Goal: Use online tool/utility: Utilize a website feature to perform a specific function

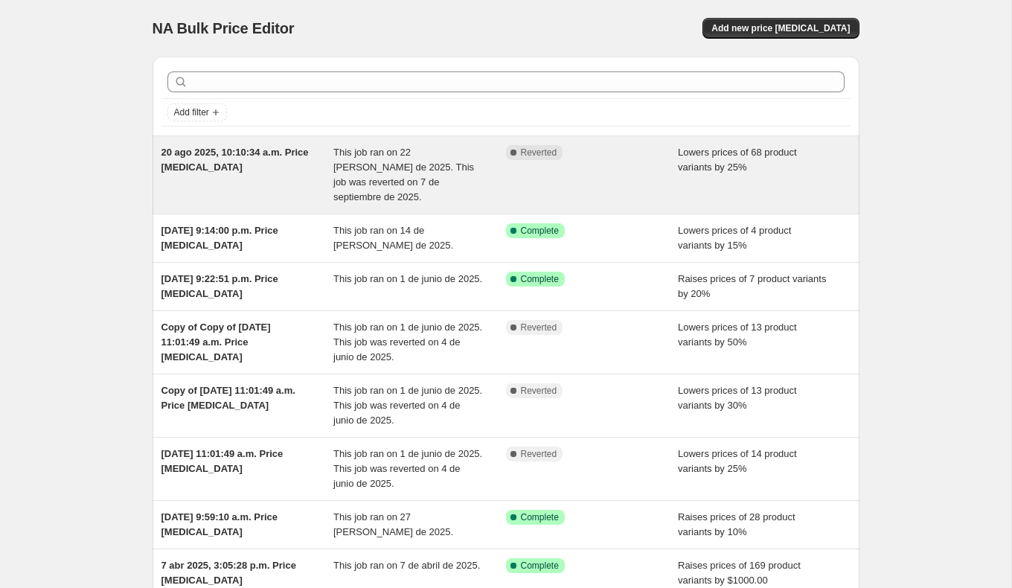
click at [695, 178] on div "Lowers prices of 68 product variants by 25%" at bounding box center [764, 175] width 173 height 60
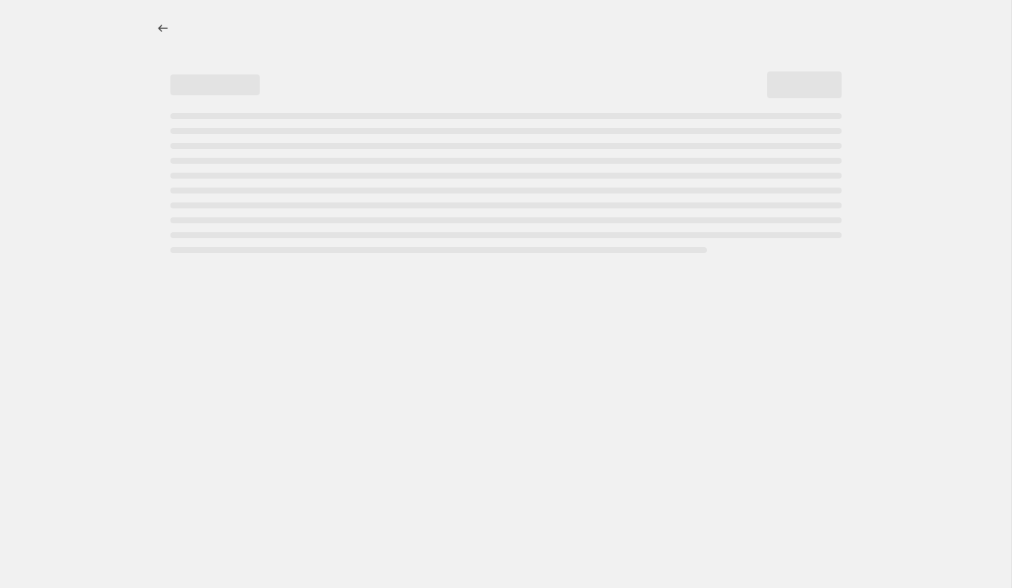
select select "percentage"
select select "no_change"
select select "collection"
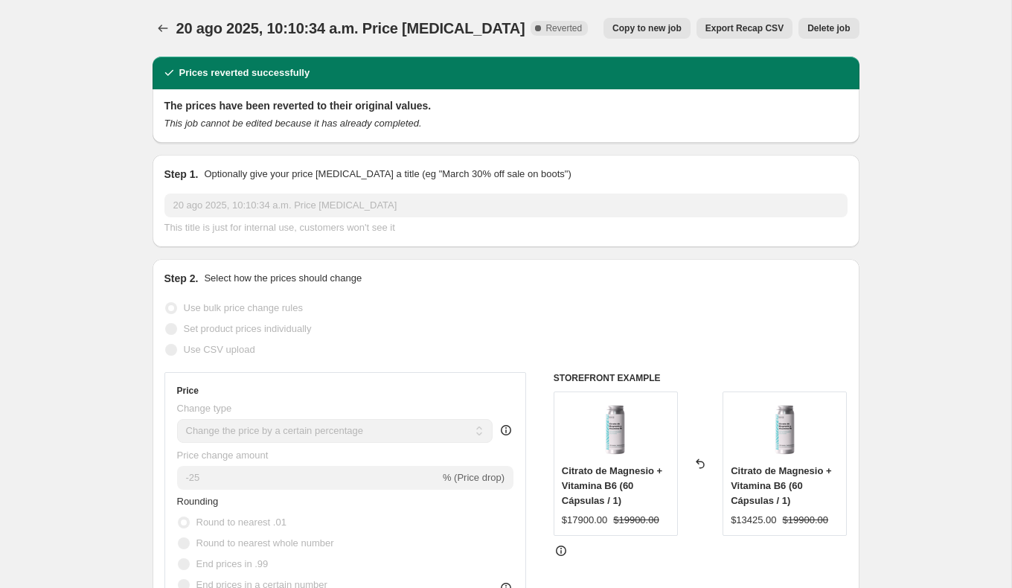
click at [653, 29] on span "Copy to new job" at bounding box center [647, 28] width 69 height 12
select select "percentage"
select select "no_change"
select select "collection"
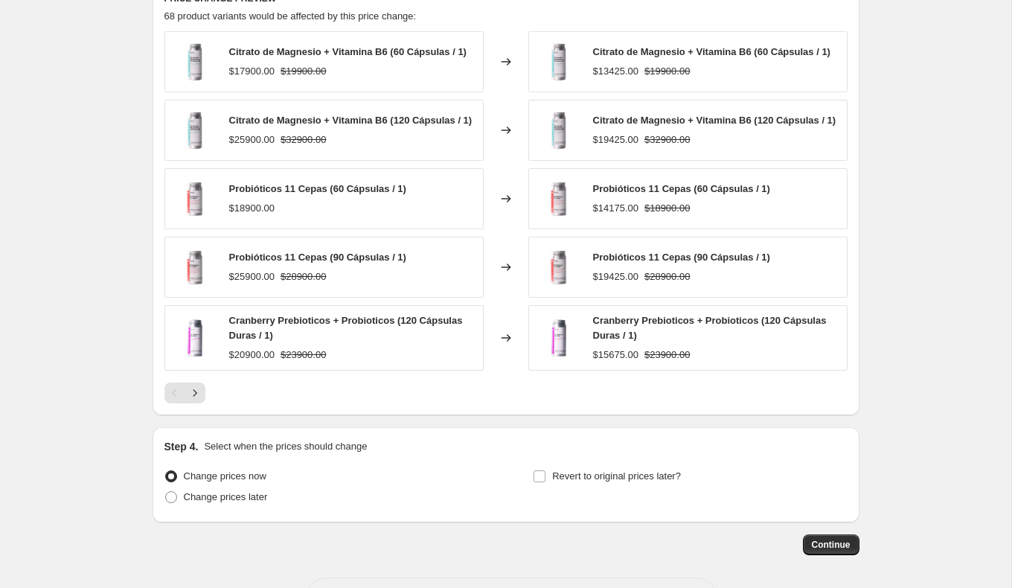
scroll to position [1076, 0]
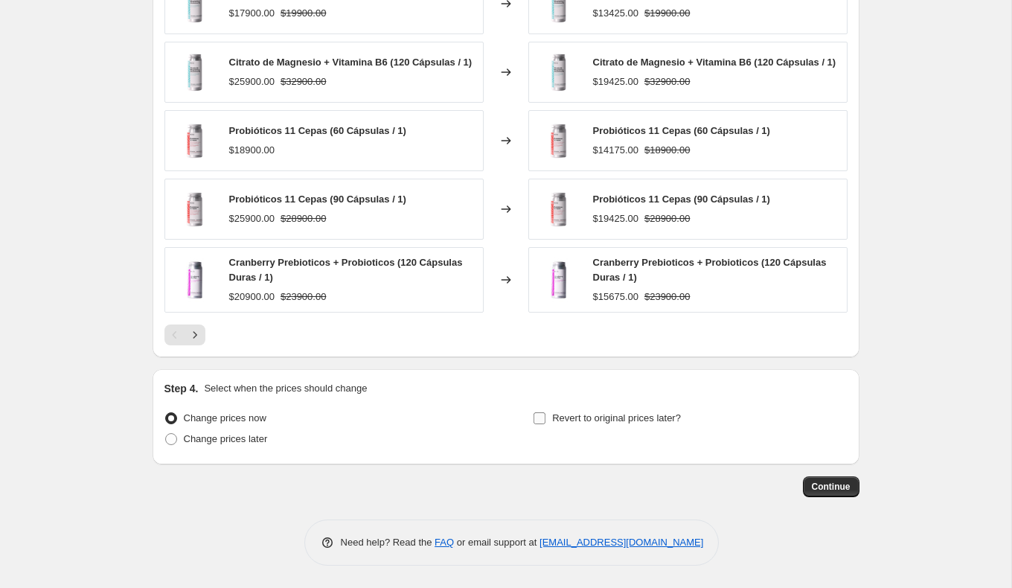
click at [543, 418] on input "Revert to original prices later?" at bounding box center [540, 418] width 12 height 12
checkbox input "true"
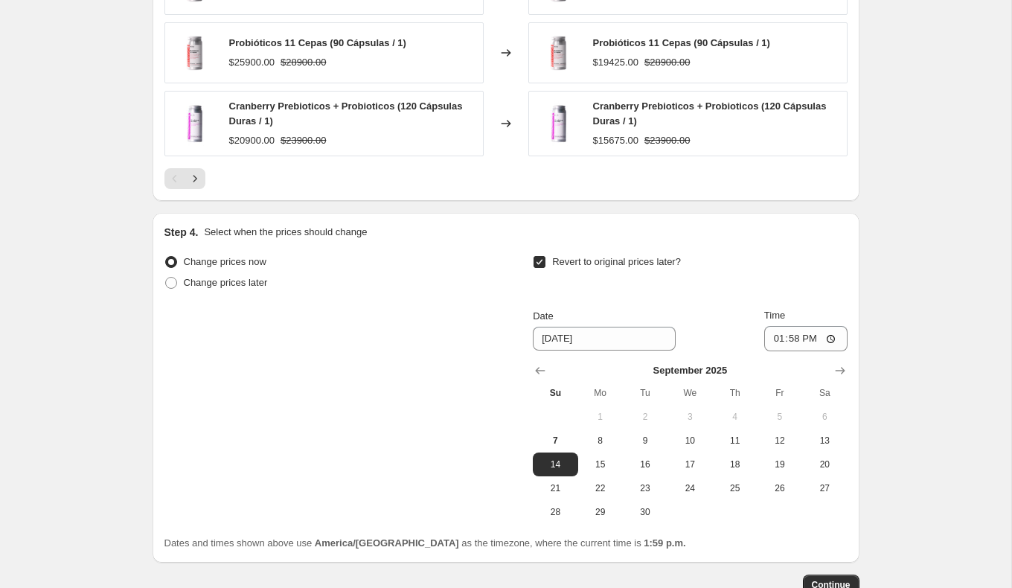
scroll to position [1229, 0]
click at [657, 516] on span "30" at bounding box center [645, 511] width 33 height 12
type input "9/30/2025"
click at [843, 584] on span "Continue" at bounding box center [831, 584] width 39 height 12
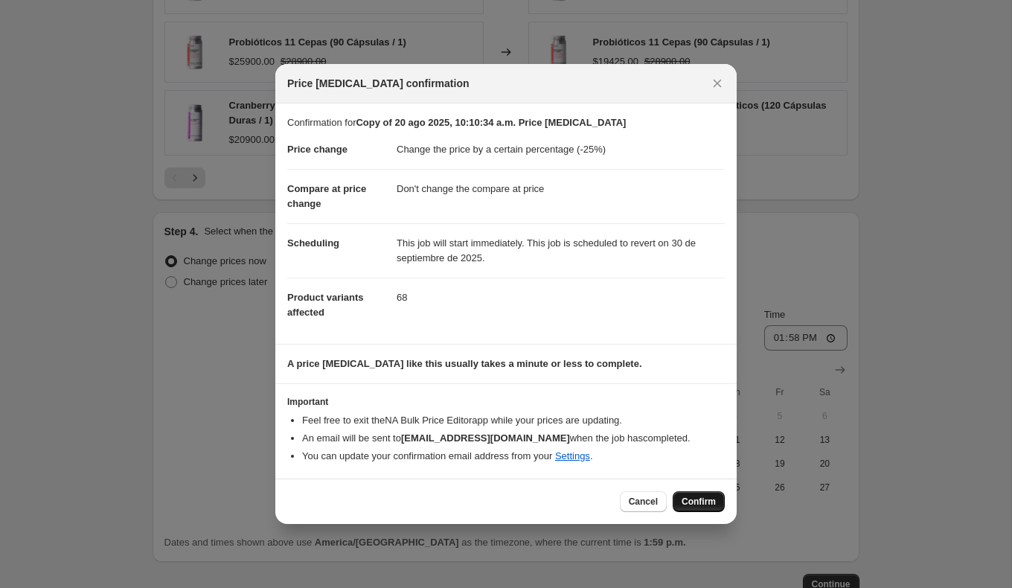
click at [715, 499] on span "Confirm" at bounding box center [699, 502] width 34 height 12
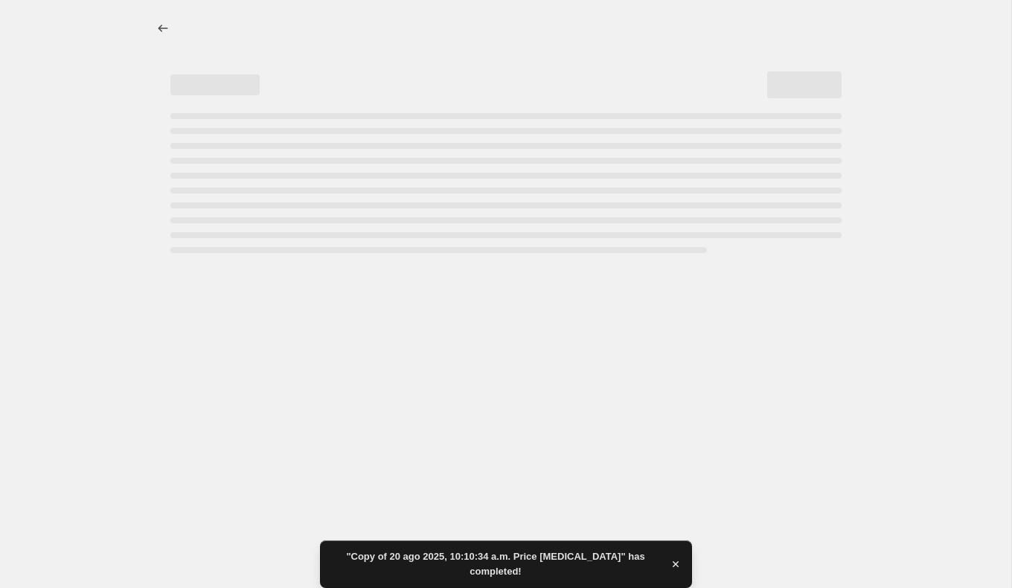
select select "percentage"
select select "no_change"
select select "collection"
